Goal: Transaction & Acquisition: Purchase product/service

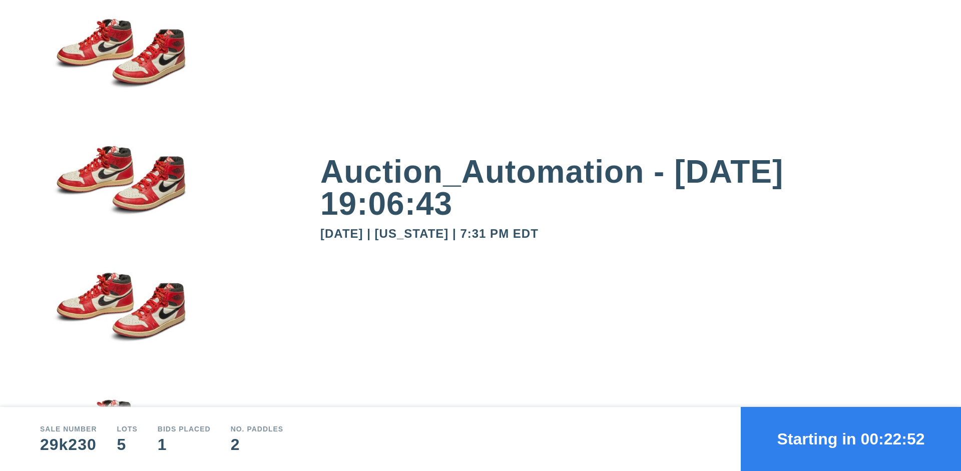
click at [851, 439] on button "Starting in 00:22:52" at bounding box center [851, 439] width 220 height 64
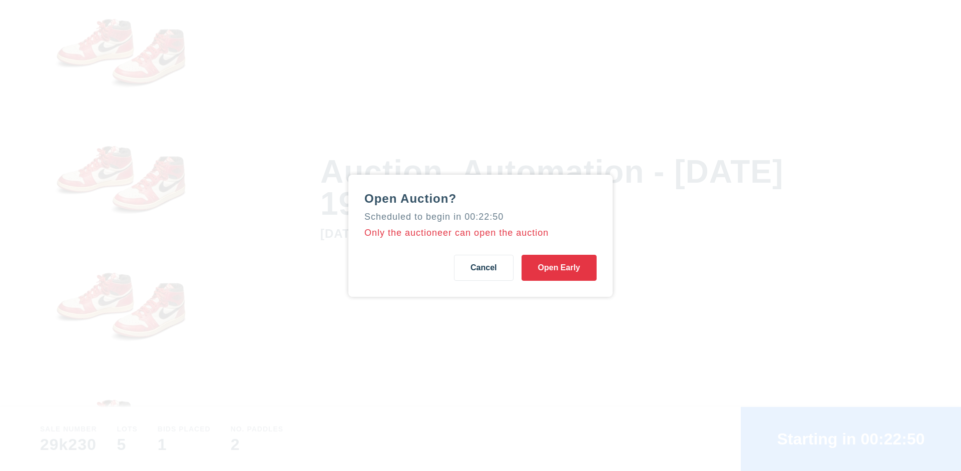
click at [559, 267] on button "Open Early" at bounding box center [559, 268] width 75 height 26
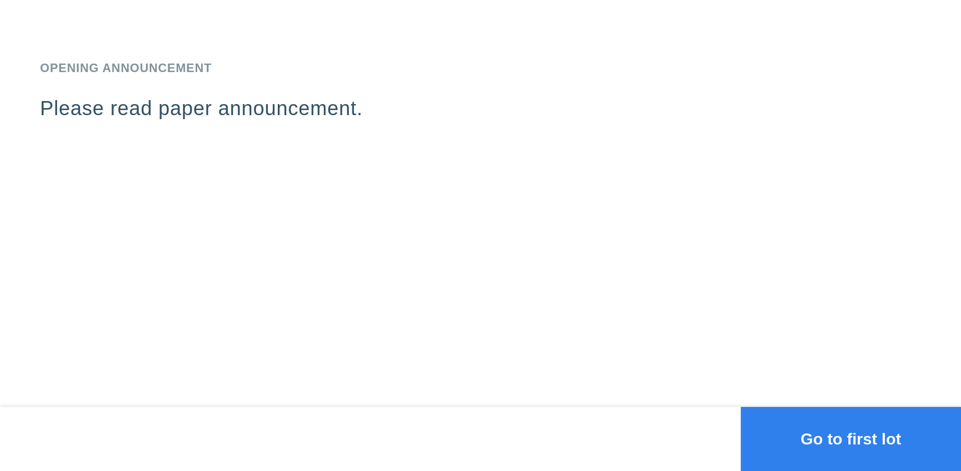
click at [851, 439] on button "Go to first lot" at bounding box center [851, 439] width 220 height 64
